Goal: Task Accomplishment & Management: Manage account settings

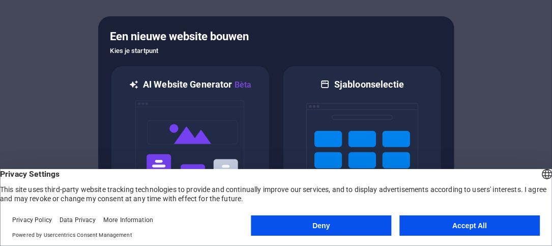
click at [468, 229] on button "Accept All" at bounding box center [469, 225] width 140 height 20
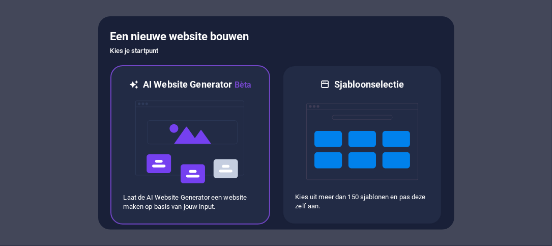
click at [200, 189] on img at bounding box center [190, 142] width 112 height 102
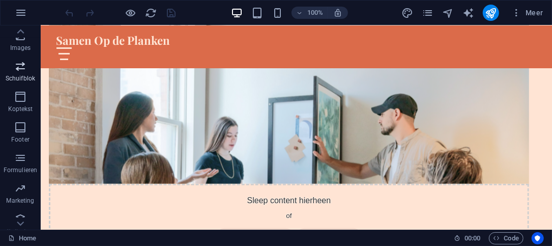
scroll to position [253, 0]
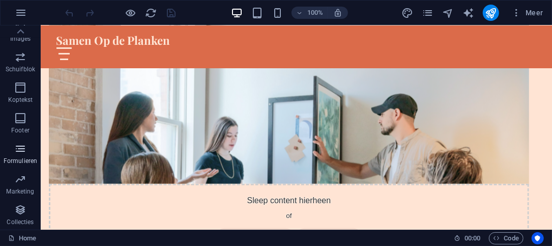
click at [30, 146] on span "Formulieren" at bounding box center [20, 154] width 41 height 24
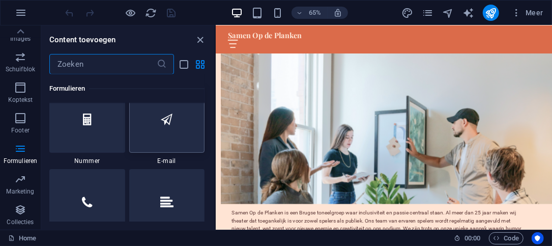
scroll to position [7826, 0]
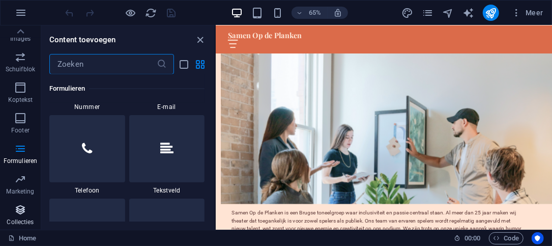
click at [27, 209] on span "Collecties" at bounding box center [20, 215] width 41 height 24
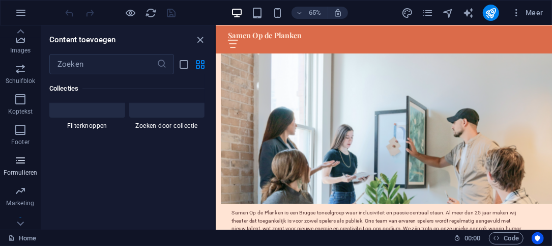
scroll to position [253, 0]
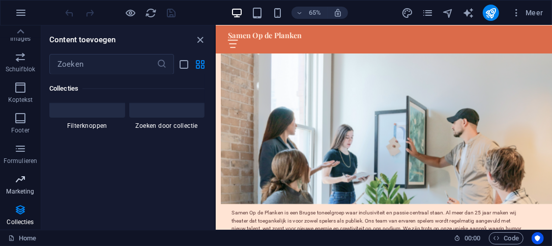
click at [30, 190] on p "Marketing" at bounding box center [20, 191] width 28 height 8
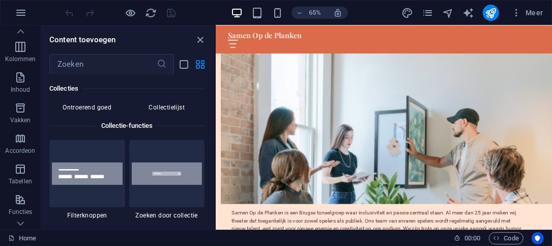
scroll to position [0, 0]
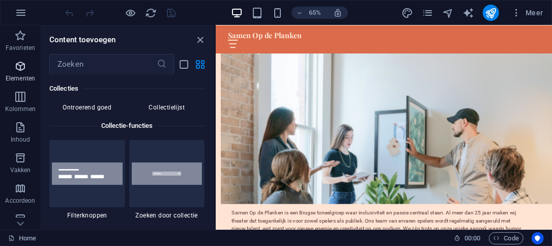
click at [30, 77] on p "Elementen" at bounding box center [20, 78] width 29 height 8
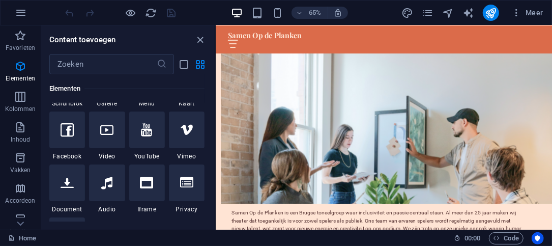
scroll to position [413, 0]
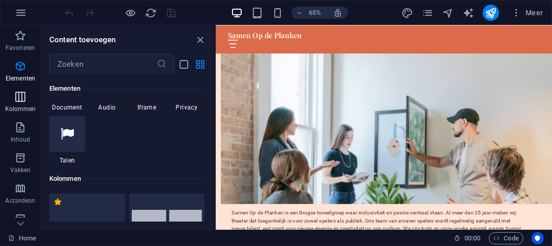
click at [17, 105] on p "Kolommen" at bounding box center [20, 109] width 31 height 8
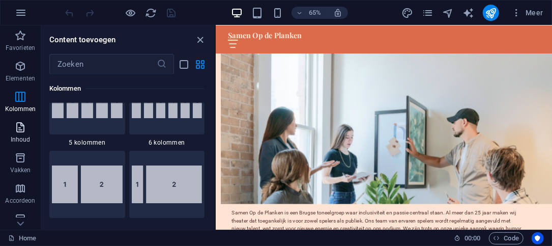
click at [32, 130] on span "Inhoud" at bounding box center [20, 133] width 41 height 24
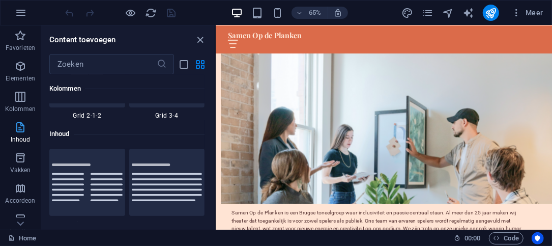
scroll to position [1778, 0]
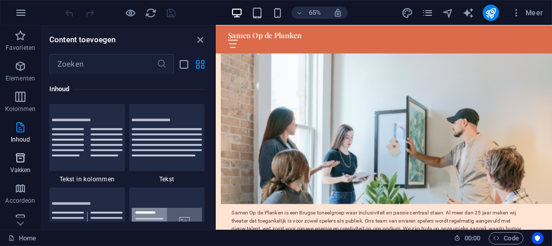
click at [21, 160] on icon "button" at bounding box center [20, 157] width 12 height 12
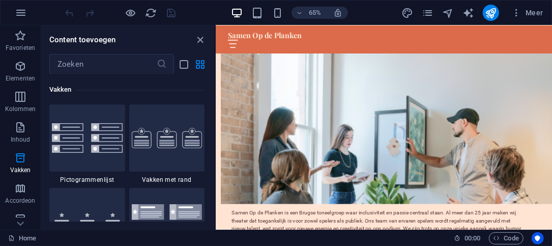
scroll to position [2854, 0]
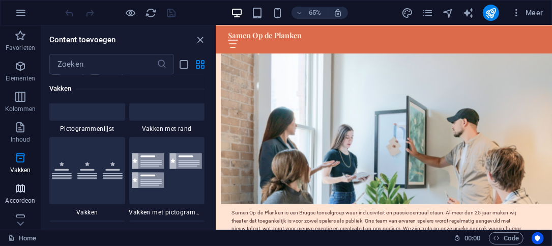
click at [36, 200] on span "Accordeon" at bounding box center [20, 194] width 41 height 24
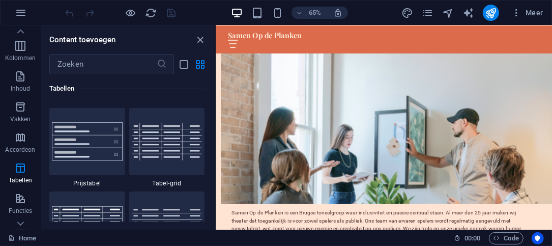
scroll to position [3651, 0]
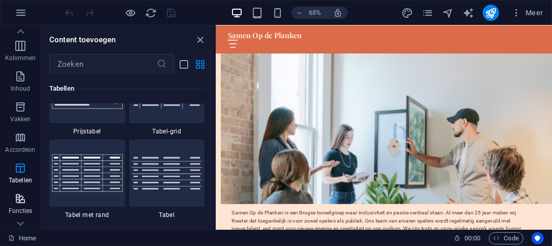
click at [27, 210] on p "Functies" at bounding box center [21, 210] width 24 height 8
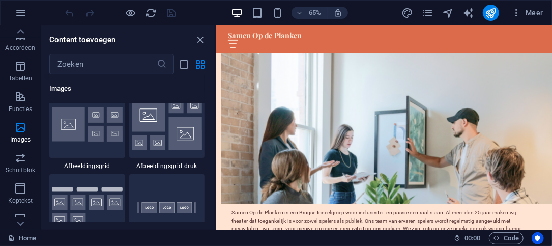
scroll to position [5334, 0]
click at [36, 168] on span "Schuifblok" at bounding box center [20, 163] width 41 height 24
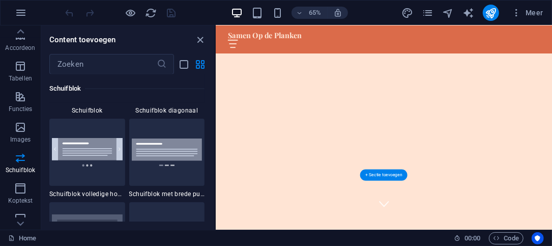
scroll to position [0, 0]
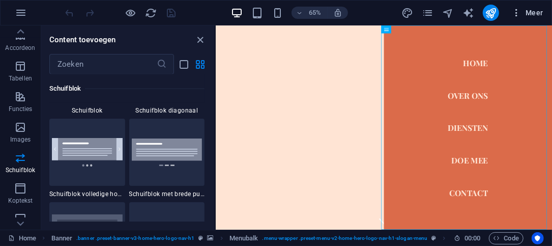
click at [536, 11] on span "Meer" at bounding box center [527, 13] width 32 height 10
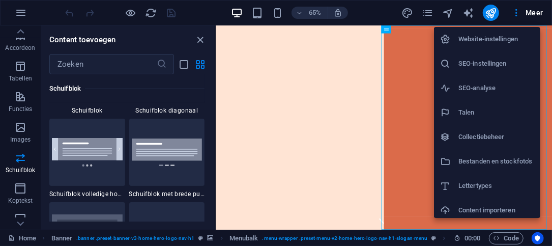
click at [509, 36] on h6 "Website-instellingen" at bounding box center [496, 39] width 76 height 12
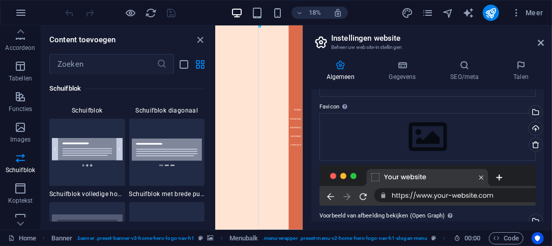
scroll to position [62, 0]
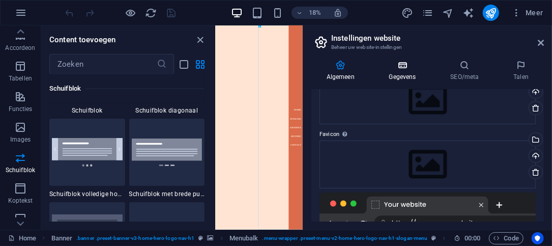
click at [401, 69] on icon at bounding box center [402, 65] width 57 height 10
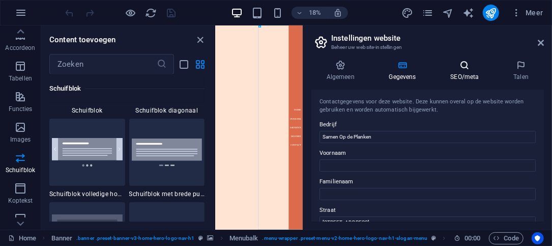
click at [448, 77] on h4 "SEO/meta" at bounding box center [466, 70] width 63 height 21
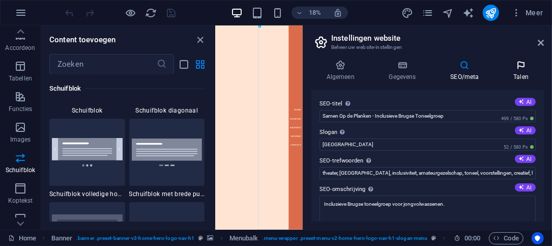
click at [507, 79] on h4 "Talen" at bounding box center [520, 70] width 45 height 21
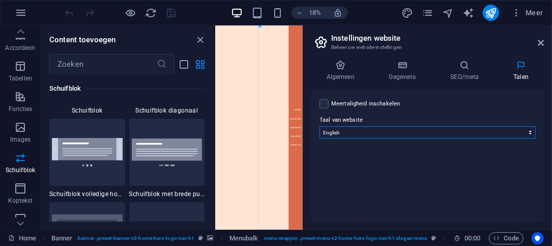
click at [469, 126] on select "Abkhazian Afar Afrikaans Akan Albanese Amharic Arabisch Aragonese Armenian Assa…" at bounding box center [427, 132] width 216 height 12
select select "111"
click at [319, 126] on select "Abkhazian Afar Afrikaans Akan Albanese Amharic Arabisch Aragonese Armenian Assa…" at bounding box center [427, 132] width 216 height 12
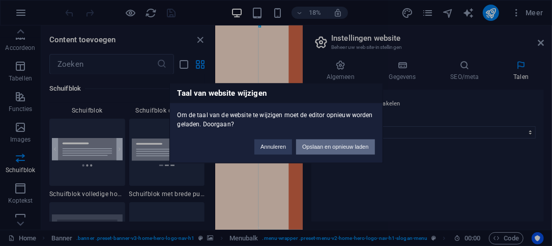
click at [327, 148] on button "Opslaan en opnieuw laden" at bounding box center [335, 146] width 78 height 15
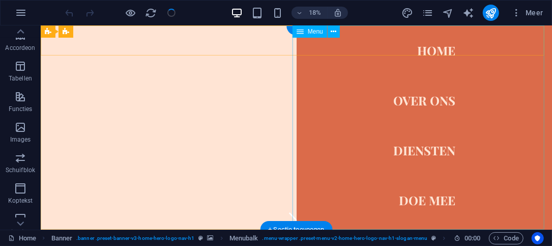
checkbox input "false"
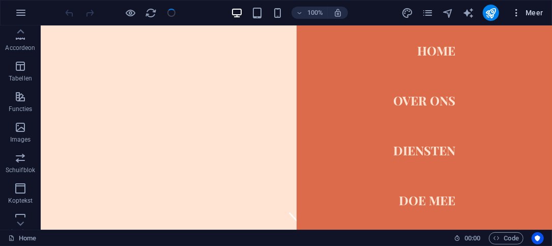
click at [536, 8] on span "Meer" at bounding box center [527, 13] width 32 height 10
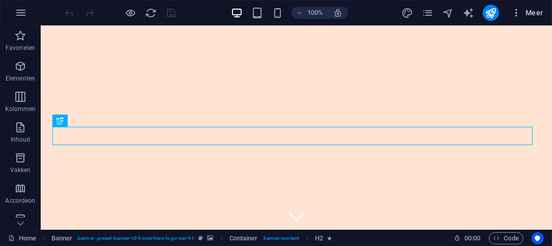
click at [538, 9] on span "Meer" at bounding box center [527, 13] width 32 height 10
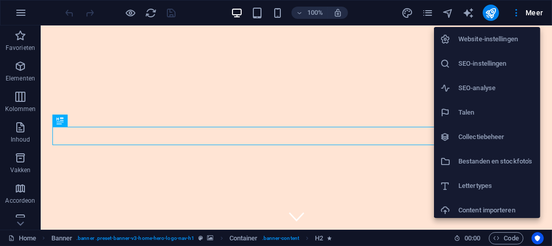
click at [470, 8] on div at bounding box center [276, 123] width 552 height 246
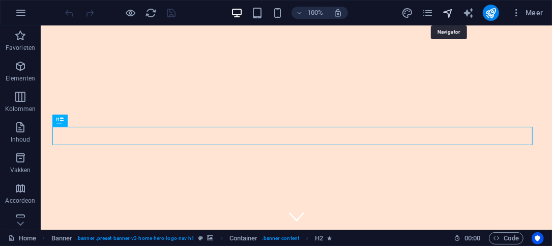
click at [448, 13] on icon "navigator" at bounding box center [448, 13] width 12 height 12
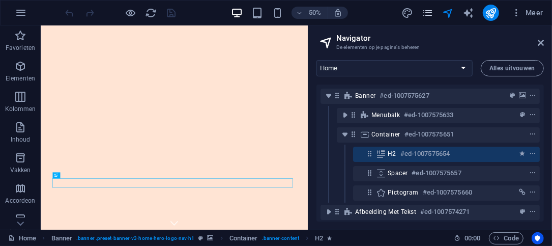
click at [434, 16] on span "pages" at bounding box center [427, 13] width 12 height 12
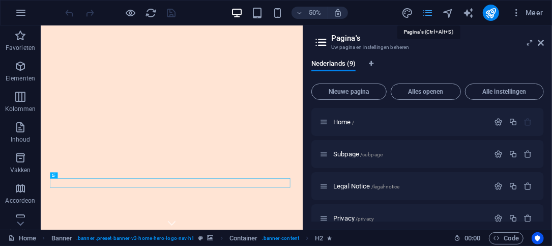
click at [430, 15] on icon "pages" at bounding box center [427, 13] width 12 height 12
click at [408, 14] on icon "design" at bounding box center [407, 13] width 12 height 12
select select "px"
select select "200"
select select "px"
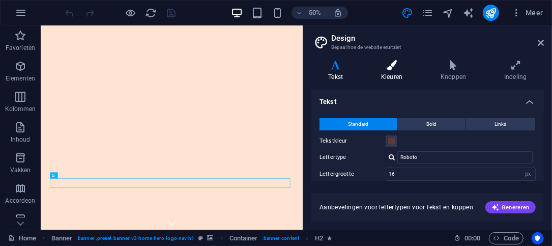
click at [383, 72] on h4 "Kleuren" at bounding box center [393, 70] width 59 height 21
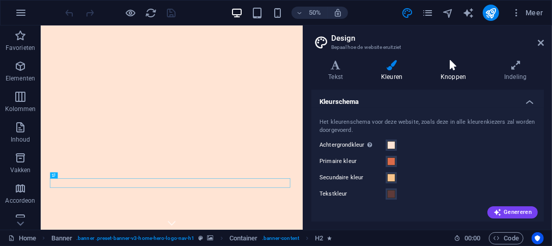
click at [451, 71] on h4 "Knoppen" at bounding box center [455, 70] width 64 height 21
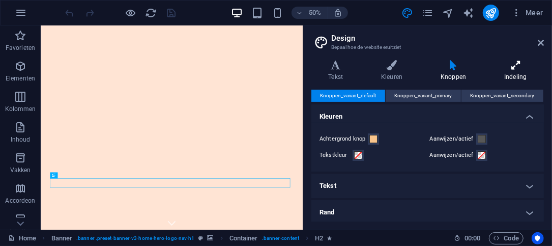
click at [516, 70] on h4 "Indeling" at bounding box center [515, 70] width 56 height 21
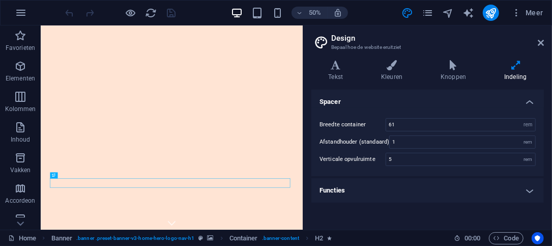
click at [249, 14] on div "50%" at bounding box center [288, 13] width 117 height 16
click at [253, 14] on icon "button" at bounding box center [257, 13] width 12 height 12
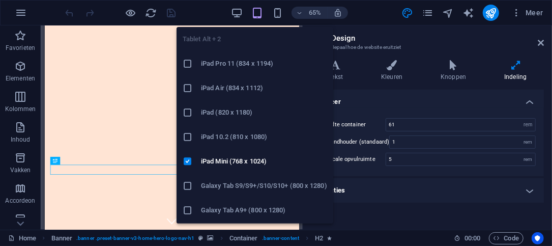
click at [258, 12] on icon "button" at bounding box center [257, 13] width 12 height 12
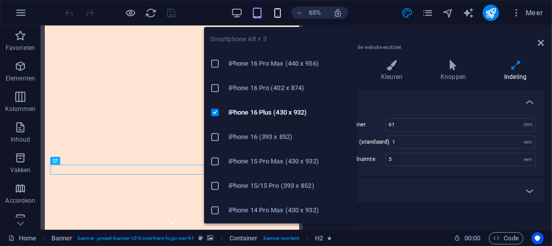
click at [277, 8] on icon "button" at bounding box center [277, 13] width 12 height 12
type input "4"
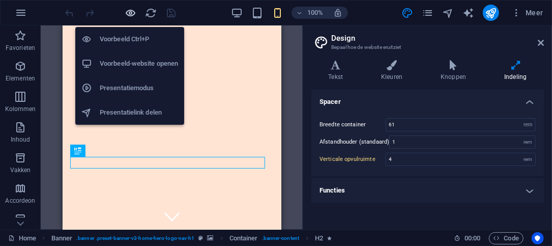
click at [125, 13] on icon "button" at bounding box center [131, 13] width 12 height 12
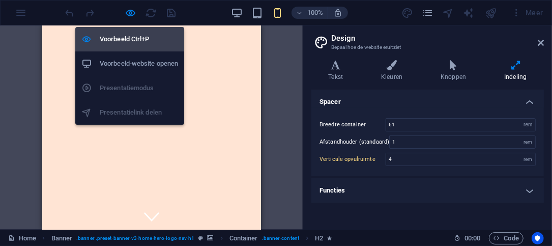
click at [135, 40] on h6 "Voorbeeld Ctrl+P" at bounding box center [139, 39] width 78 height 12
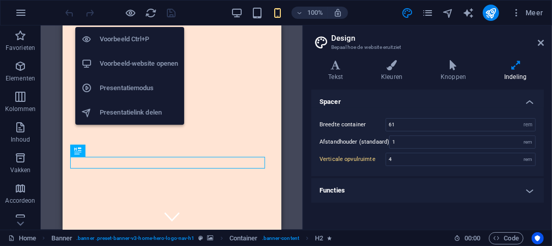
click at [156, 69] on h6 "Voorbeeld-website openen" at bounding box center [139, 63] width 78 height 12
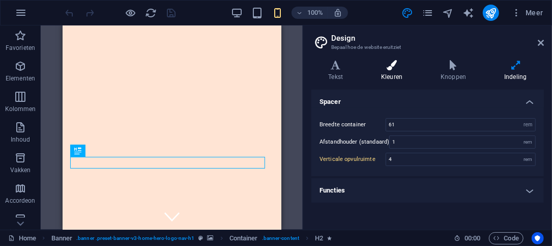
click at [405, 76] on h4 "Kleuren" at bounding box center [393, 70] width 59 height 21
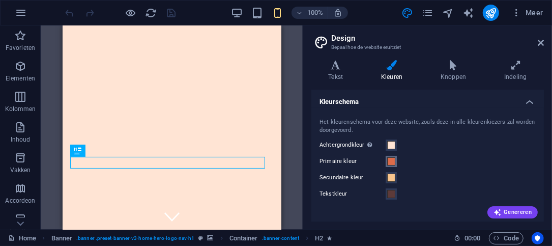
click at [392, 161] on span at bounding box center [391, 161] width 8 height 8
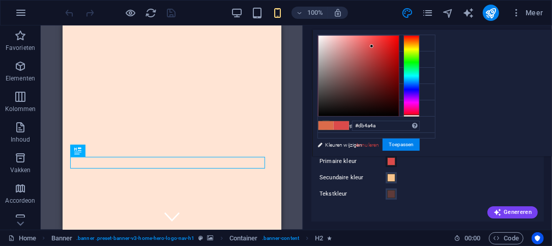
drag, startPoint x: 535, startPoint y: 110, endPoint x: 538, endPoint y: 117, distance: 7.6
click at [424, 117] on div "#db4a4a Ondersteunde notaties #0852ed rgb(8, 82, 237) rgba(8, 82, 237, 90%) hsv…" at bounding box center [368, 166] width 112 height 273
drag, startPoint x: 495, startPoint y: 44, endPoint x: 524, endPoint y: 32, distance: 31.6
click at [424, 32] on div "#ff0505 Ondersteunde notaties #0852ed rgb(8, 82, 237) rgba(8, 82, 237, 90%) hsv…" at bounding box center [368, 166] width 112 height 273
click at [396, 39] on div at bounding box center [395, 39] width 4 height 4
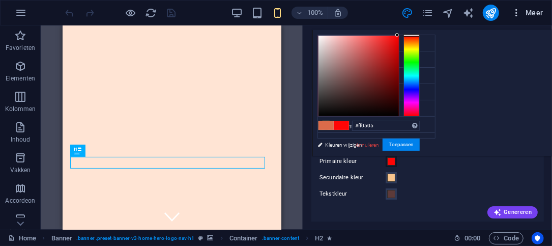
drag, startPoint x: 541, startPoint y: 25, endPoint x: 541, endPoint y: 20, distance: 5.6
click at [541, 20] on body "Samen Op de Planken Home Favorieten Elementen Kolommen Inhoud Vakken Accordeon …" at bounding box center [276, 123] width 552 height 246
drag, startPoint x: 524, startPoint y: 32, endPoint x: 510, endPoint y: 52, distance: 24.5
click at [424, 54] on div "#ff0505 Ondersteunde notaties #0852ed rgb(8, 82, 237) rgba(8, 82, 237, 90%) hsv…" at bounding box center [368, 166] width 112 height 273
click at [399, 49] on div at bounding box center [358, 76] width 80 height 80
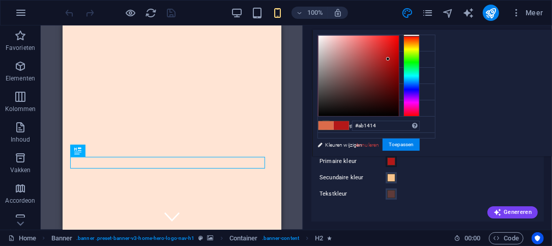
drag, startPoint x: 512, startPoint y: 49, endPoint x: 516, endPoint y: 61, distance: 12.4
click at [399, 61] on div at bounding box center [358, 76] width 80 height 80
drag, startPoint x: 516, startPoint y: 61, endPoint x: 519, endPoint y: 67, distance: 6.6
click at [395, 67] on div at bounding box center [393, 69] width 4 height 4
type input "#990b0b"
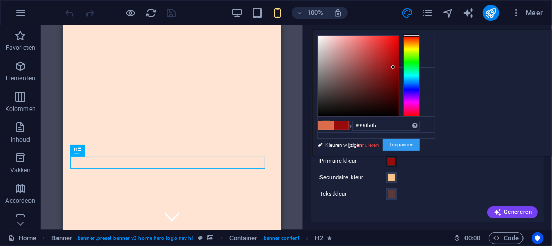
drag, startPoint x: 531, startPoint y: 140, endPoint x: 473, endPoint y: 138, distance: 57.5
click at [419, 140] on button "Toepassen" at bounding box center [400, 144] width 37 height 12
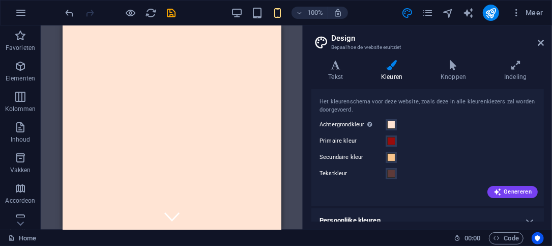
scroll to position [31, 0]
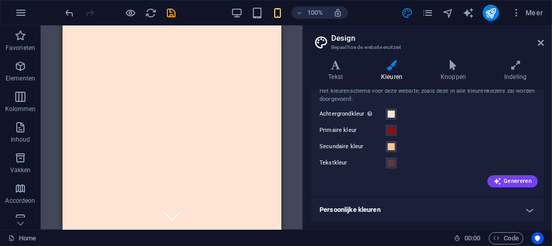
click at [469, 204] on h4 "Persoonlijke kleuren" at bounding box center [427, 209] width 232 height 24
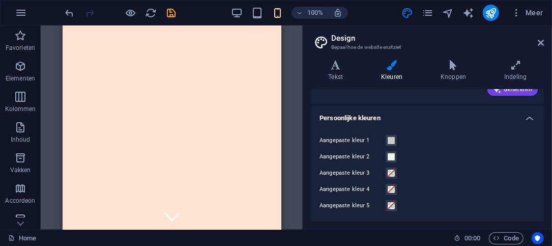
scroll to position [0, 0]
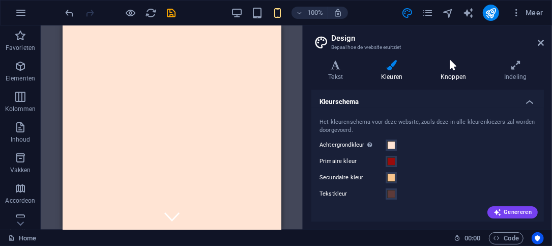
click at [454, 75] on h4 "Knoppen" at bounding box center [455, 70] width 64 height 21
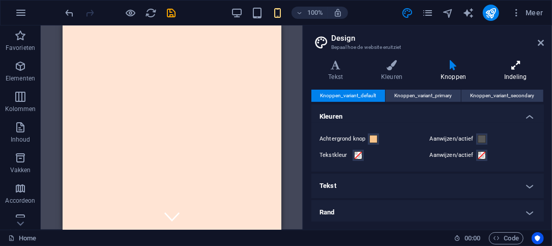
click at [519, 77] on h4 "Indeling" at bounding box center [515, 70] width 56 height 21
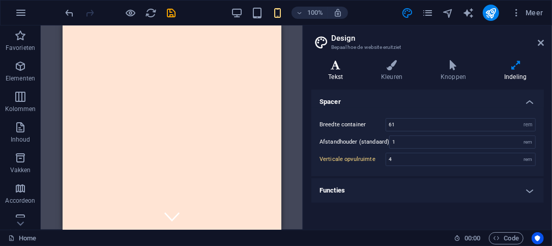
click at [348, 71] on h4 "Tekst" at bounding box center [337, 70] width 53 height 21
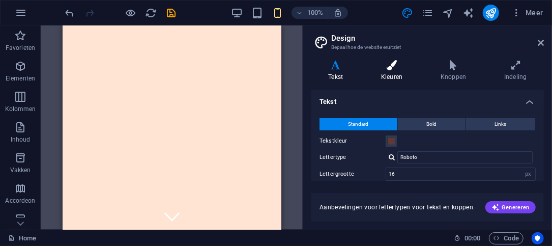
click at [389, 68] on icon at bounding box center [391, 65] width 55 height 10
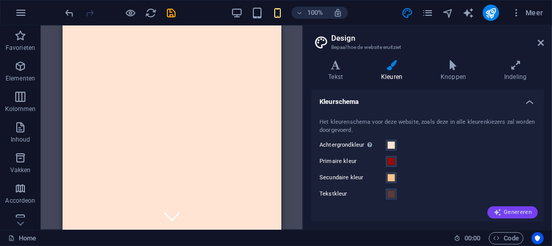
click at [502, 206] on button "Genereren" at bounding box center [512, 212] width 50 height 12
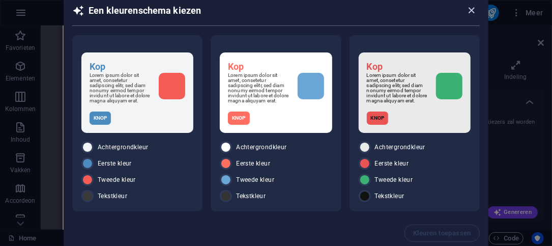
click at [472, 13] on icon "button" at bounding box center [472, 11] width 12 height 12
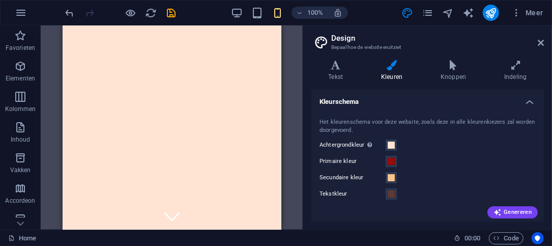
click at [535, 38] on h2 "Design" at bounding box center [437, 38] width 212 height 9
click at [538, 39] on icon at bounding box center [540, 43] width 6 height 8
